Goal: Entertainment & Leisure: Consume media (video, audio)

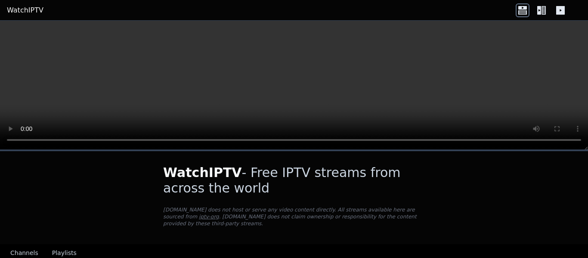
scroll to position [94, 0]
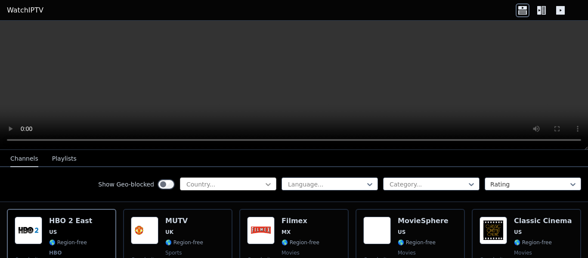
click at [264, 185] on icon at bounding box center [268, 184] width 9 height 9
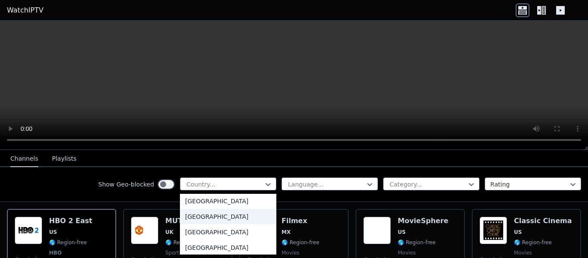
scroll to position [3047, 0]
click at [227, 201] on div "[GEOGRAPHIC_DATA]" at bounding box center [228, 201] width 96 height 15
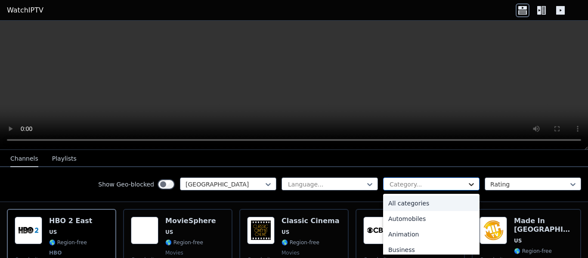
click at [469, 183] on icon at bounding box center [471, 184] width 5 height 3
click at [423, 203] on div "All categories" at bounding box center [431, 202] width 96 height 15
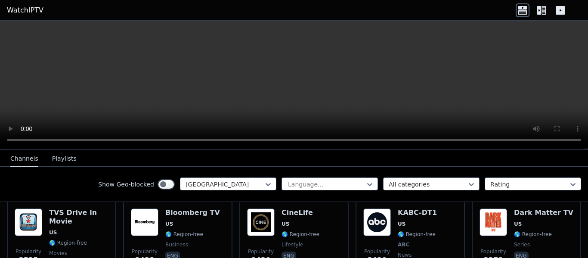
scroll to position [283, 0]
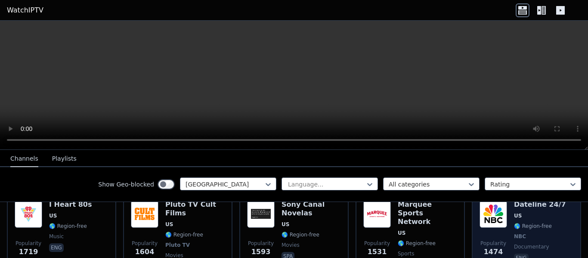
click at [484, 211] on img at bounding box center [494, 214] width 28 height 28
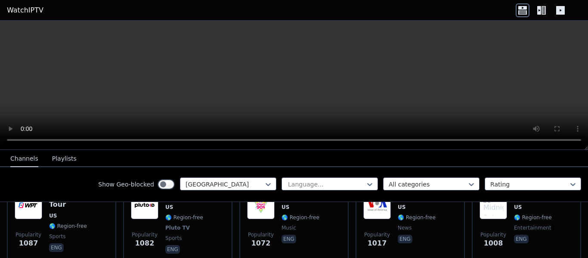
scroll to position [628, 0]
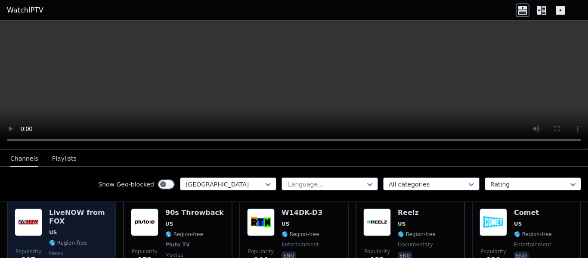
click at [68, 210] on h6 "LiveNOW from FOX" at bounding box center [78, 216] width 59 height 17
click at [55, 216] on h6 "LiveNOW from FOX" at bounding box center [78, 216] width 59 height 17
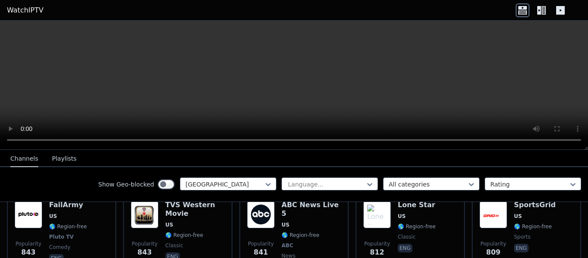
scroll to position [722, 0]
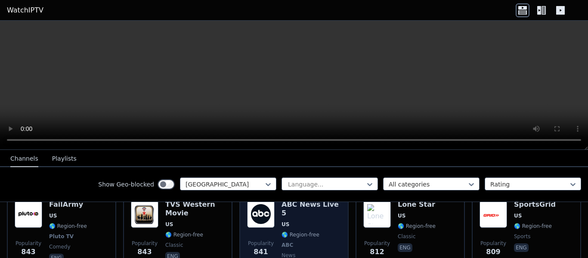
click at [260, 207] on img at bounding box center [261, 214] width 28 height 28
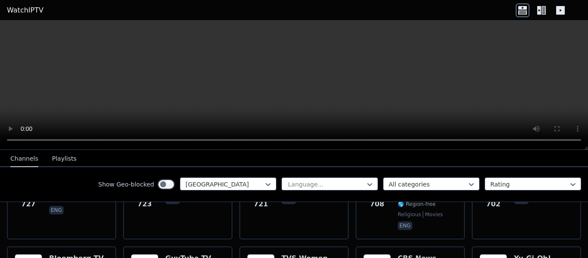
scroll to position [962, 0]
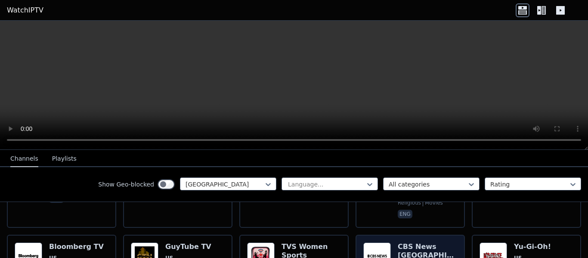
click at [417, 242] on h6 "CBS News [GEOGRAPHIC_DATA]" at bounding box center [427, 250] width 59 height 17
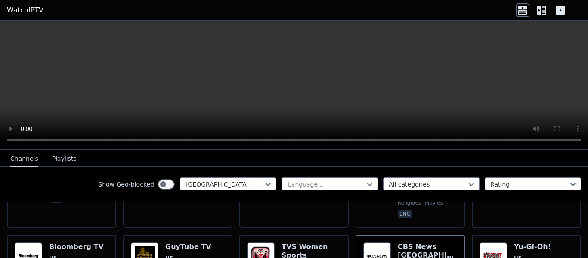
scroll to position [1056, 0]
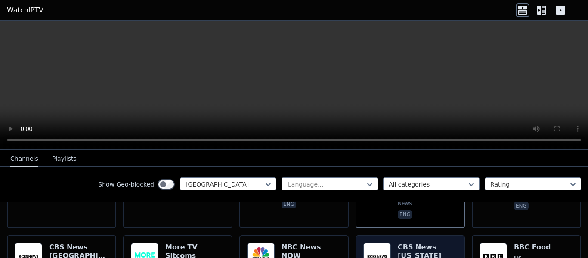
click at [399, 243] on h6 "CBS News [US_STATE]" at bounding box center [427, 251] width 59 height 17
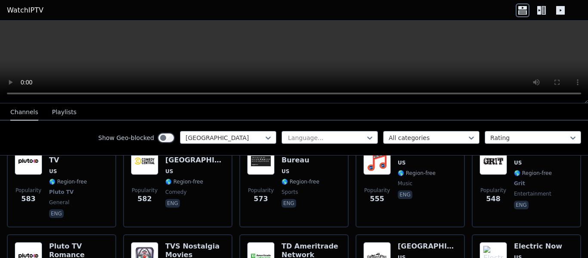
scroll to position [1223, 0]
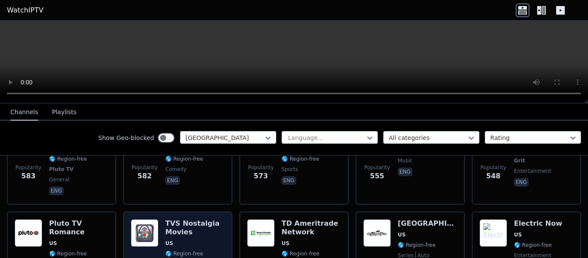
click at [188, 219] on h6 "TVS Nostalgia Movies" at bounding box center [194, 227] width 59 height 17
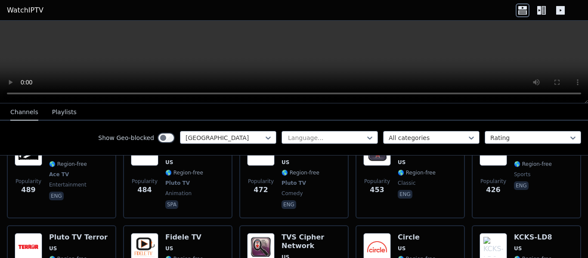
scroll to position [1628, 0]
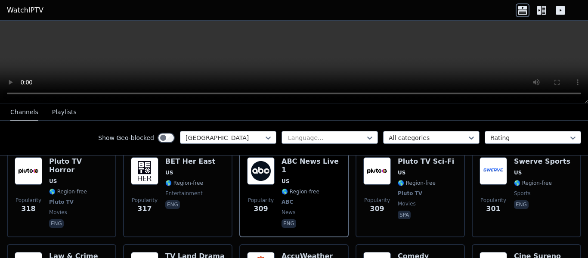
scroll to position [1764, 0]
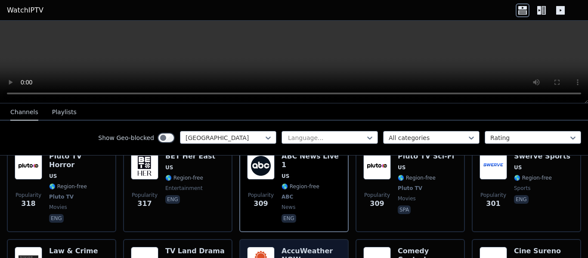
click at [307, 247] on h6 "AccuWeather NOW" at bounding box center [311, 255] width 59 height 17
